Goal: Complete application form

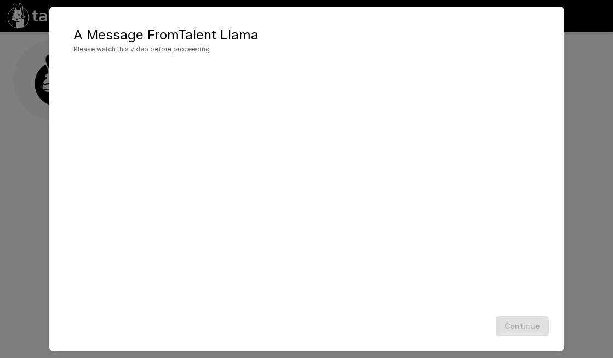
scroll to position [14, 0]
click at [523, 327] on button "Continue" at bounding box center [522, 327] width 53 height 20
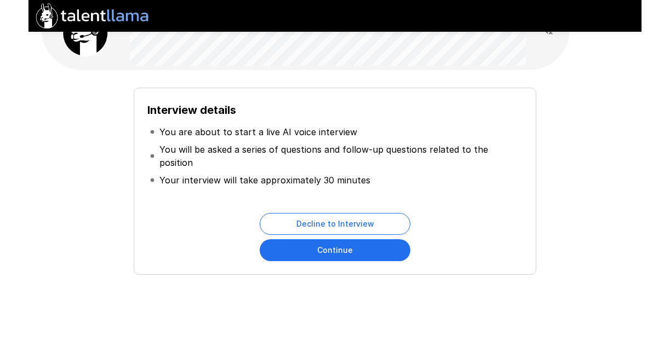
scroll to position [33, 0]
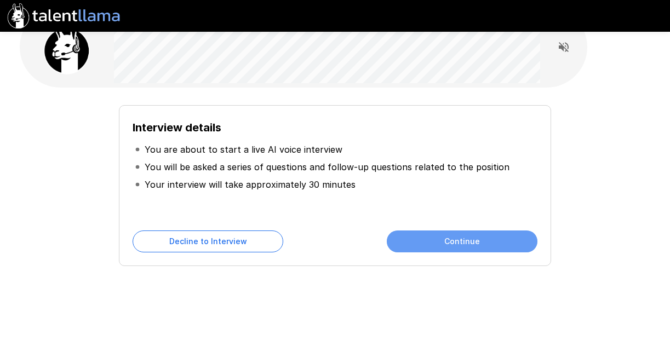
click at [477, 239] on button "Continue" at bounding box center [462, 242] width 151 height 22
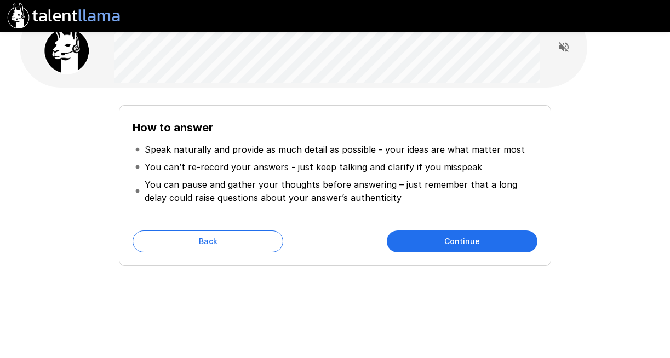
click at [463, 241] on button "Continue" at bounding box center [462, 242] width 151 height 22
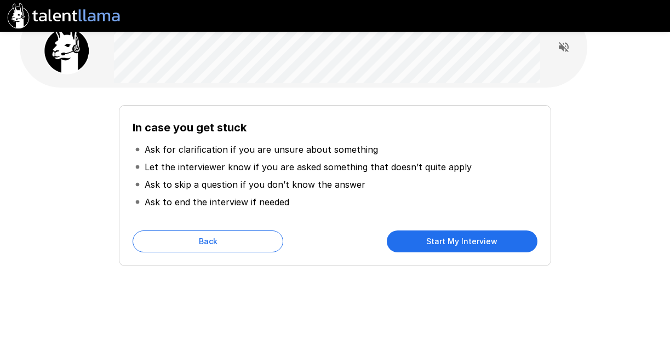
click at [472, 239] on button "Start My Interview" at bounding box center [462, 242] width 151 height 22
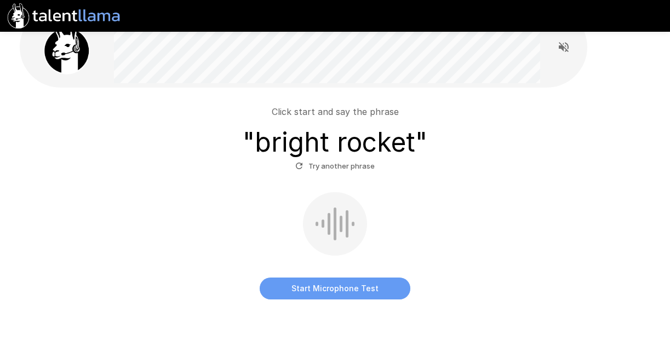
click at [342, 285] on button "Start Microphone Test" at bounding box center [335, 289] width 151 height 22
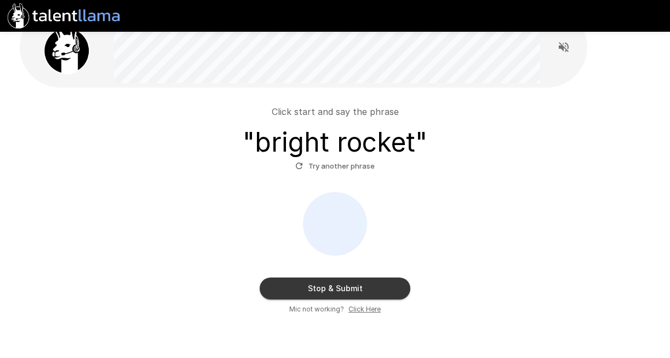
click at [335, 288] on button "Stop & Submit" at bounding box center [335, 289] width 151 height 22
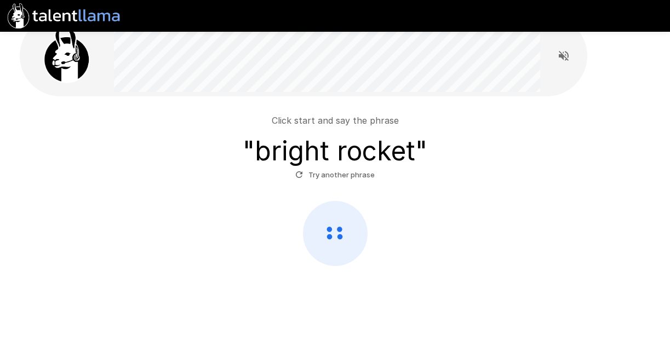
scroll to position [24, 0]
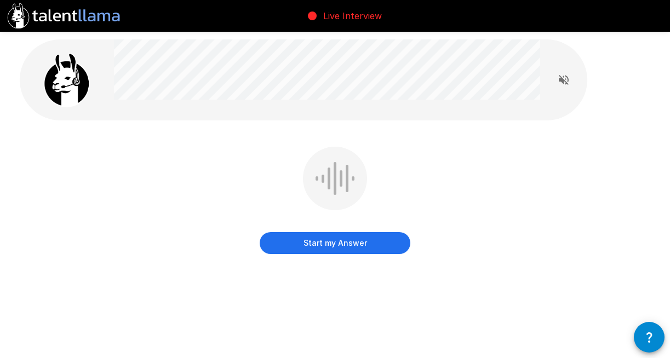
click at [342, 238] on button "Start my Answer" at bounding box center [335, 243] width 151 height 22
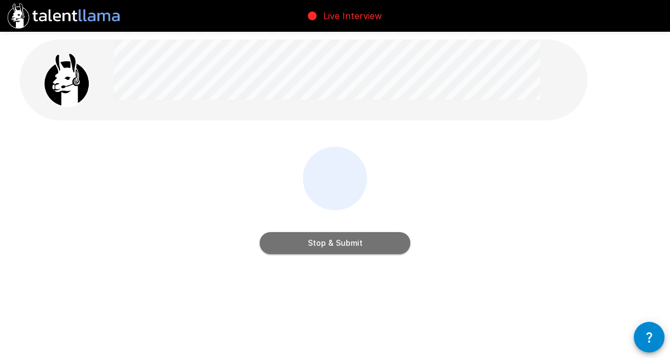
click at [341, 244] on button "Stop & Submit" at bounding box center [335, 243] width 151 height 22
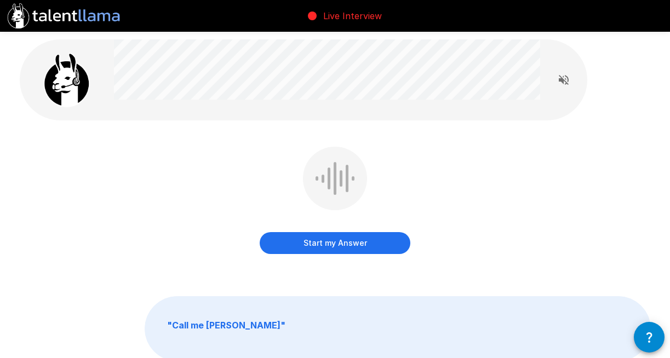
click at [335, 247] on button "Start my Answer" at bounding box center [335, 243] width 151 height 22
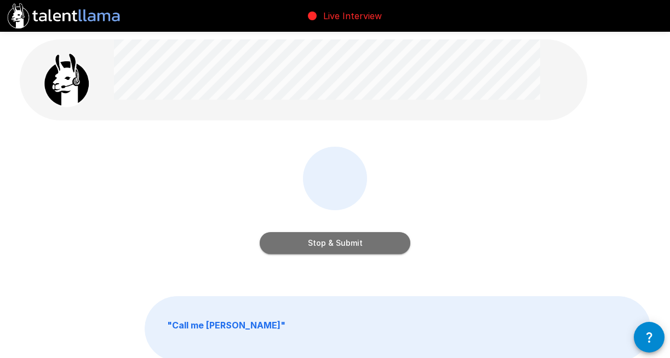
click at [341, 241] on button "Stop & Submit" at bounding box center [335, 243] width 151 height 22
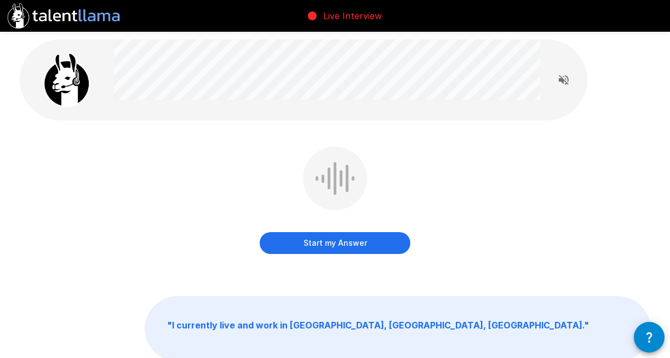
click at [334, 239] on button "Start my Answer" at bounding box center [335, 243] width 151 height 22
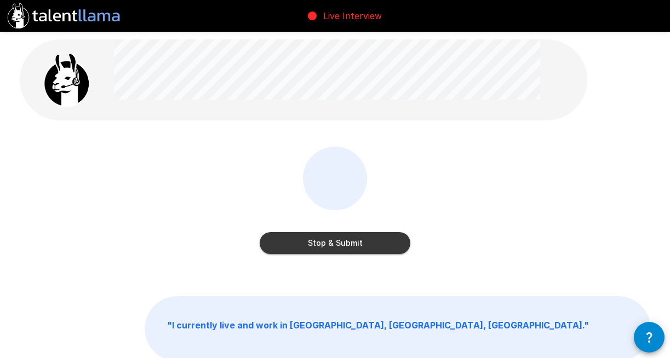
click at [341, 244] on button "Stop & Submit" at bounding box center [335, 243] width 151 height 22
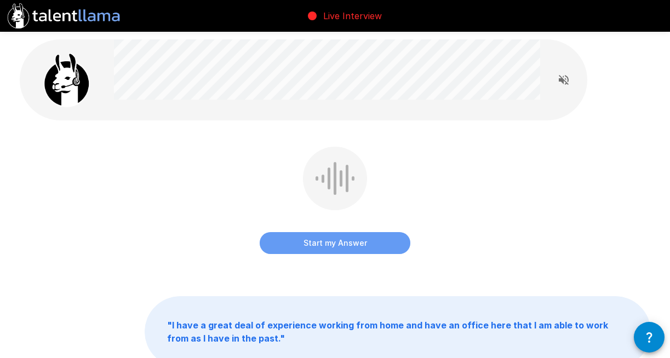
click at [334, 245] on button "Start my Answer" at bounding box center [335, 243] width 151 height 22
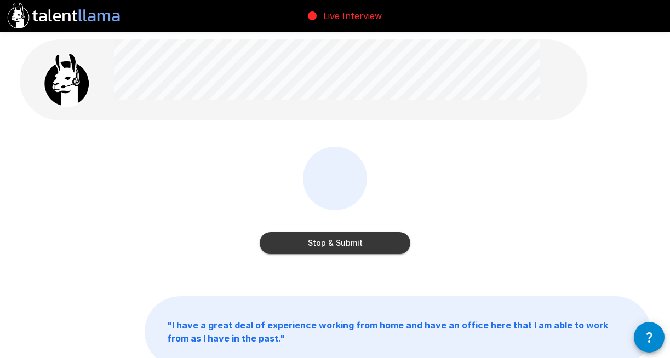
click at [336, 244] on button "Stop & Submit" at bounding box center [335, 243] width 151 height 22
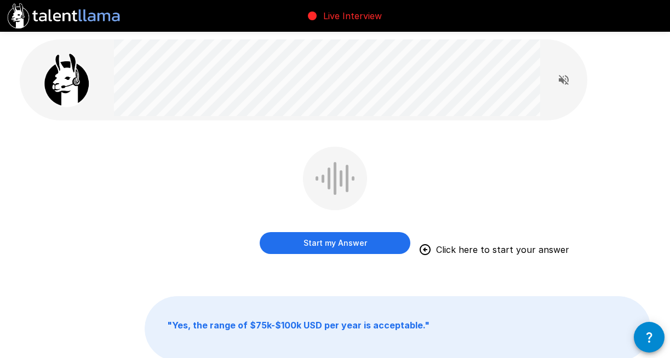
click at [326, 244] on button "Start my Answer" at bounding box center [335, 243] width 151 height 22
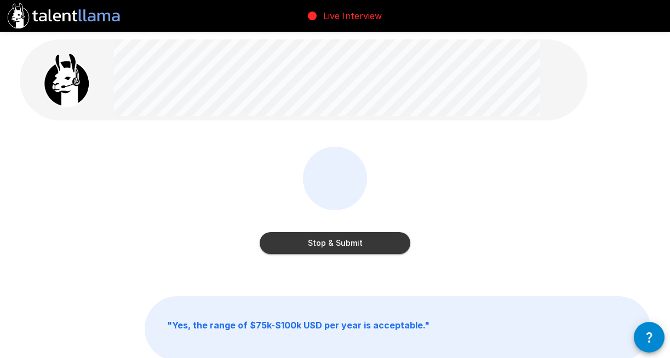
click at [333, 247] on button "Stop & Submit" at bounding box center [335, 243] width 151 height 22
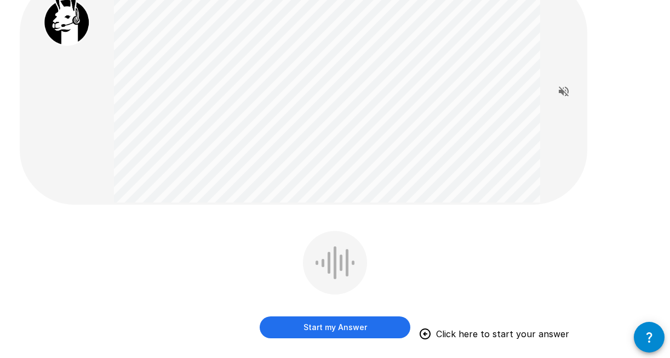
scroll to position [63, 0]
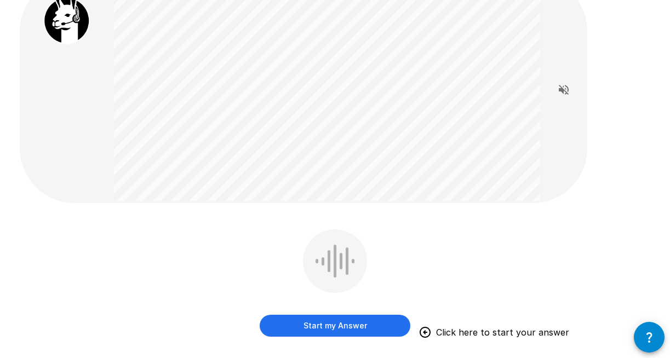
click at [346, 321] on button "Start my Answer" at bounding box center [335, 326] width 151 height 22
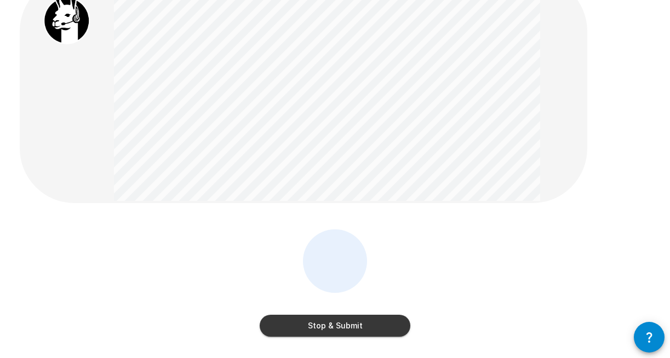
click at [342, 323] on button "Stop & Submit" at bounding box center [335, 326] width 151 height 22
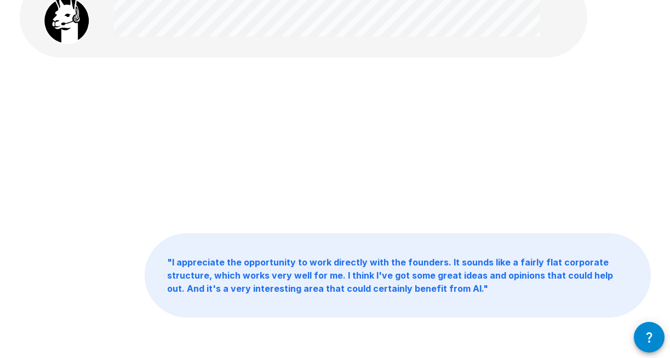
scroll to position [0, 0]
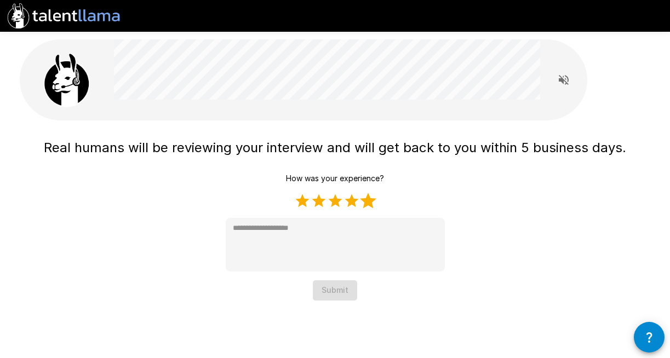
click at [368, 204] on label "5 Stars" at bounding box center [368, 201] width 16 height 16
type textarea "*"
click at [339, 289] on button "Submit" at bounding box center [335, 291] width 44 height 20
